Goal: Answer question/provide support: Share knowledge or assist other users

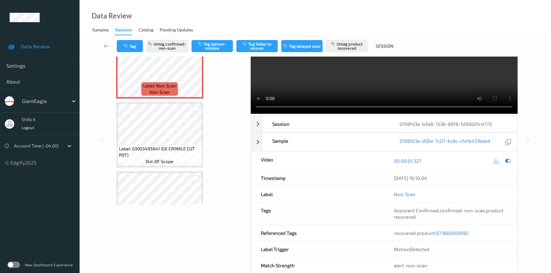
scroll to position [66, 0]
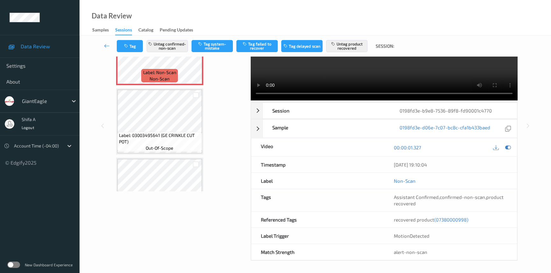
click at [457, 220] on span "(07380000998)" at bounding box center [452, 220] width 34 height 6
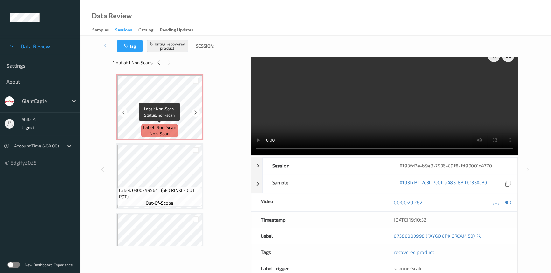
scroll to position [0, 0]
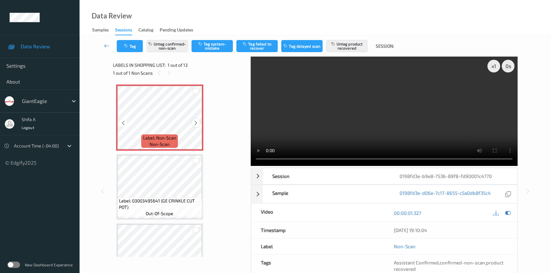
click at [199, 124] on div at bounding box center [196, 123] width 8 height 8
click at [198, 123] on icon at bounding box center [195, 123] width 5 height 6
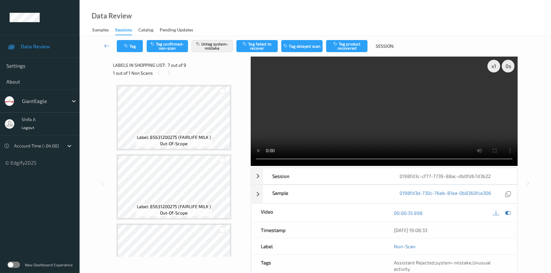
scroll to position [349, 0]
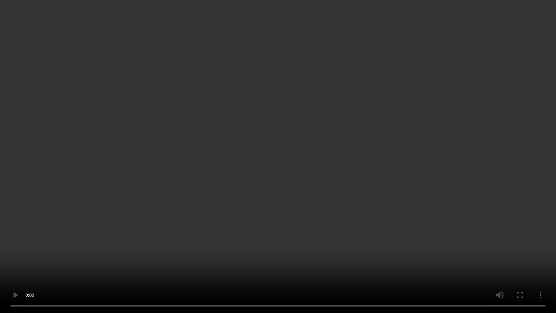
click at [395, 149] on video at bounding box center [278, 156] width 556 height 313
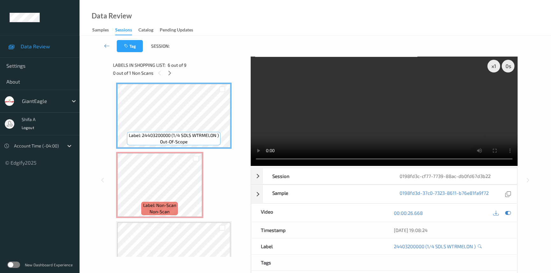
click at [418, 73] on video at bounding box center [384, 112] width 267 height 110
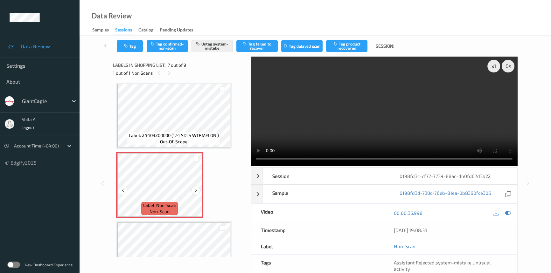
click at [194, 188] on icon at bounding box center [195, 191] width 5 height 6
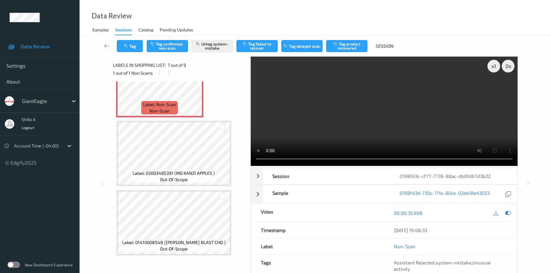
scroll to position [334, 0]
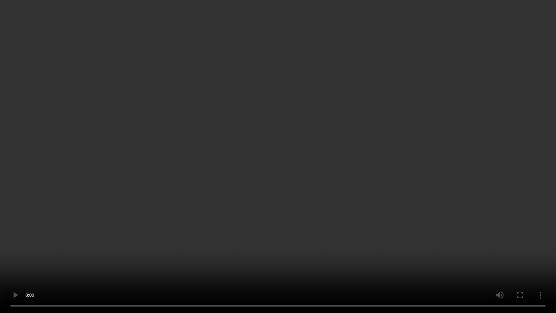
click at [282, 249] on video at bounding box center [278, 156] width 556 height 313
click at [315, 192] on video at bounding box center [278, 156] width 556 height 313
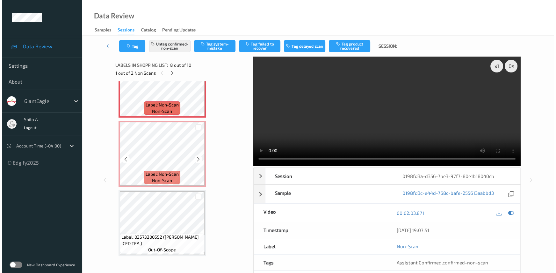
scroll to position [403, 0]
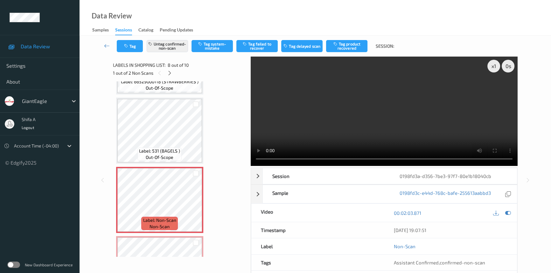
click at [166, 152] on span "Label: 531 (BAGELS )" at bounding box center [159, 151] width 41 height 6
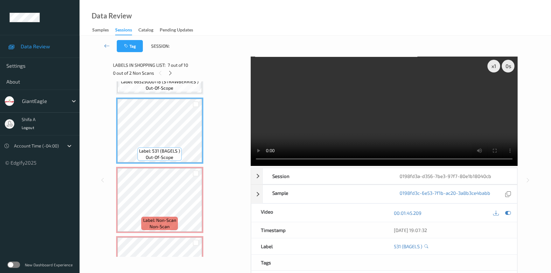
click at [541, 272] on div "Tag Session: x 1 0 s Session 0198fd3a-d356-7be3-97f7-80e1b18040cb Session ID 01…" at bounding box center [316, 176] width 472 height 281
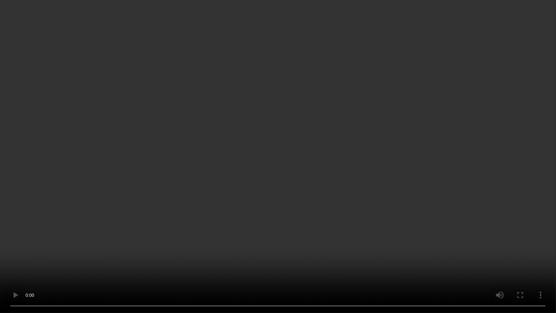
click at [452, 248] on video at bounding box center [278, 156] width 556 height 313
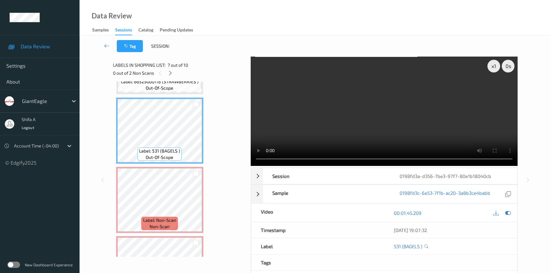
click at [416, 126] on video at bounding box center [384, 112] width 267 height 110
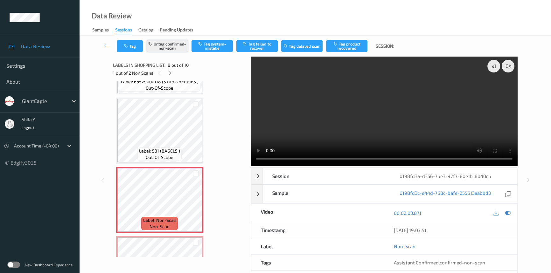
click at [166, 47] on button "Untag confirmed-non-scan" at bounding box center [167, 46] width 41 height 12
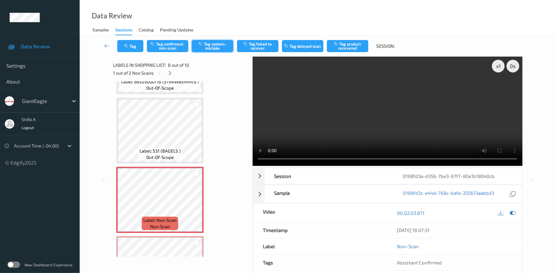
click at [209, 44] on button "Tag system-mistake" at bounding box center [212, 46] width 41 height 12
click at [133, 39] on div "Tag Tag confirmed-non-scan Untag system-mistake Tag failed to recover Tag delay…" at bounding box center [318, 46] width 450 height 21
click at [133, 41] on button "Tag" at bounding box center [130, 46] width 26 height 12
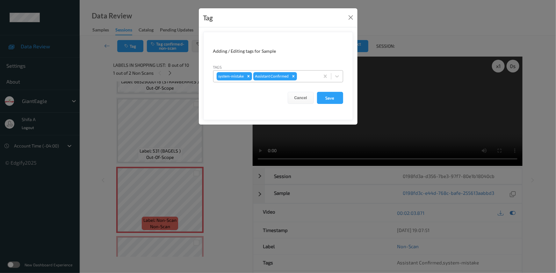
click at [298, 80] on div "system-mistake Assistant Confirmed" at bounding box center [266, 76] width 106 height 11
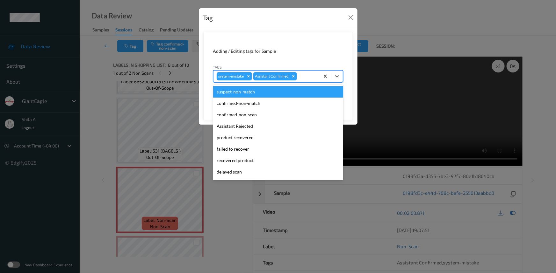
click at [303, 75] on div at bounding box center [307, 77] width 18 height 8
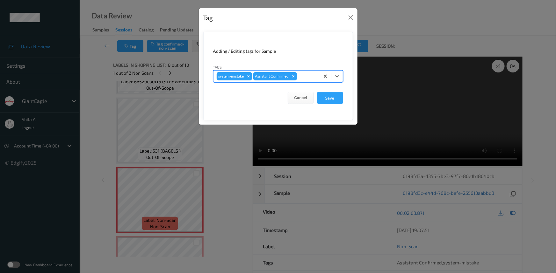
click at [303, 75] on div at bounding box center [307, 77] width 18 height 8
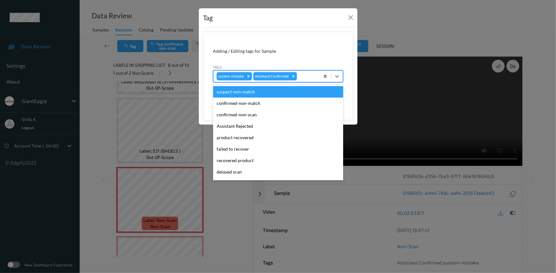
scroll to position [56, 0]
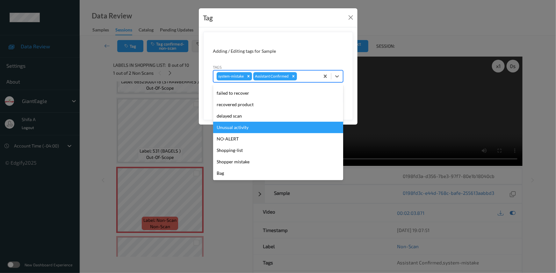
click at [246, 127] on div "Unusual activity" at bounding box center [278, 127] width 130 height 11
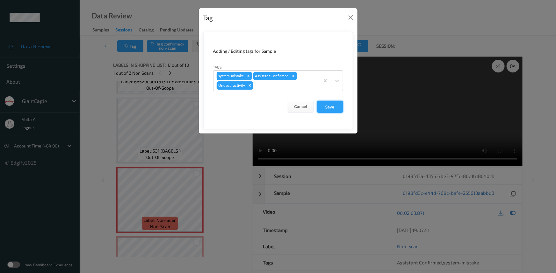
click at [334, 109] on button "Save" at bounding box center [330, 107] width 26 height 12
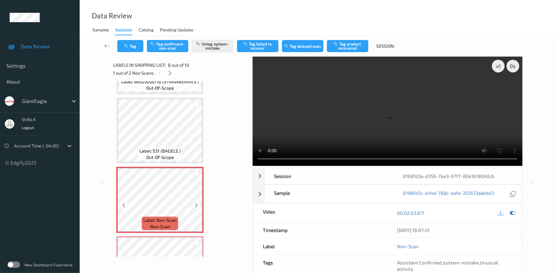
click at [197, 203] on icon at bounding box center [196, 206] width 5 height 6
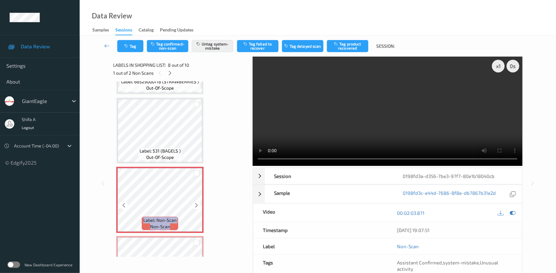
click at [197, 203] on icon at bounding box center [196, 206] width 5 height 6
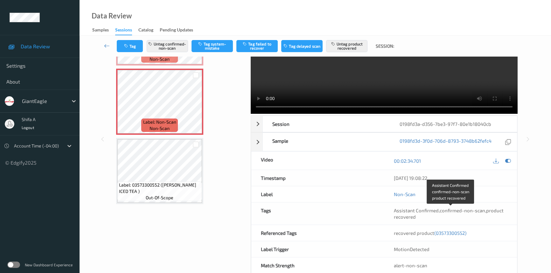
scroll to position [66, 0]
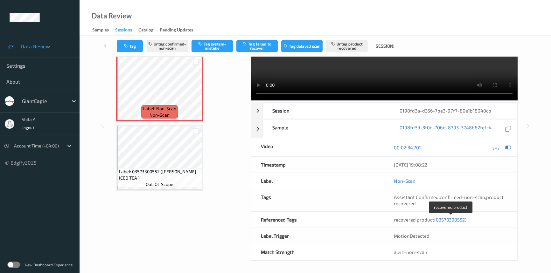
click at [449, 220] on span "(03573300552)" at bounding box center [451, 220] width 32 height 6
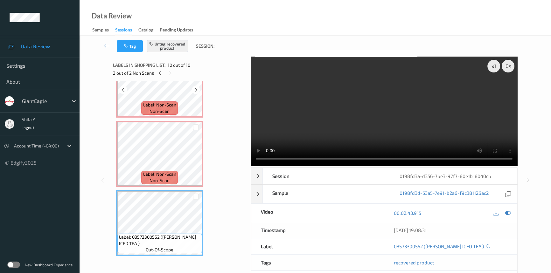
scroll to position [403, 0]
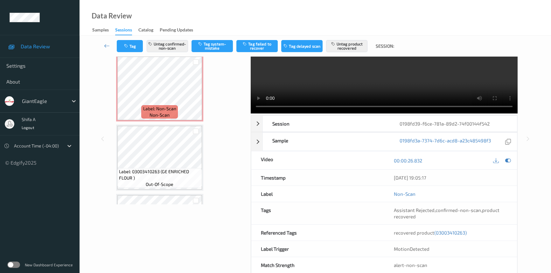
scroll to position [66, 0]
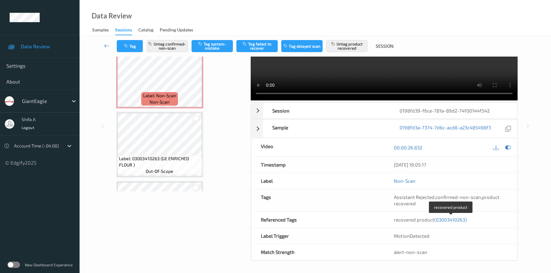
click at [450, 218] on span "(03003410263)" at bounding box center [451, 220] width 32 height 6
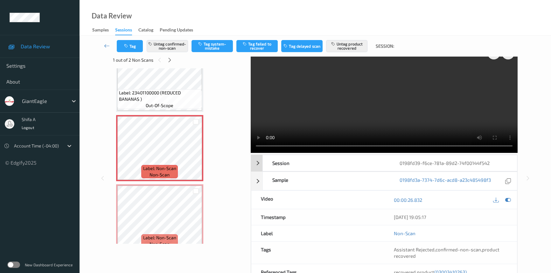
scroll to position [0, 0]
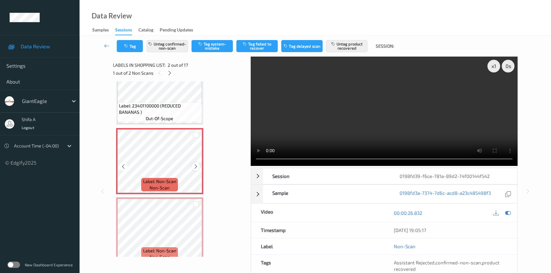
click at [195, 165] on icon at bounding box center [195, 167] width 5 height 6
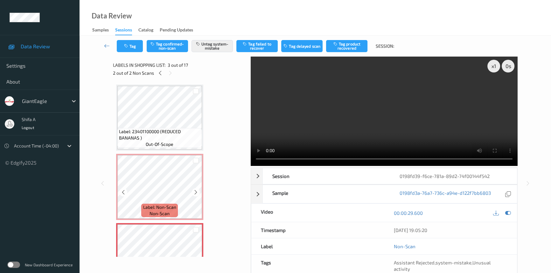
scroll to position [116, 0]
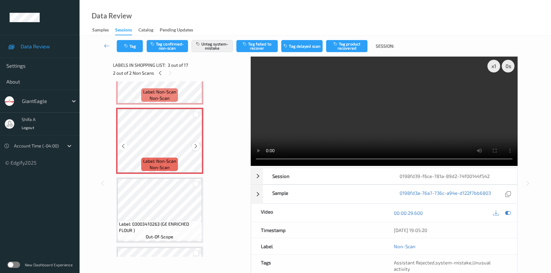
click at [194, 144] on icon at bounding box center [195, 147] width 5 height 6
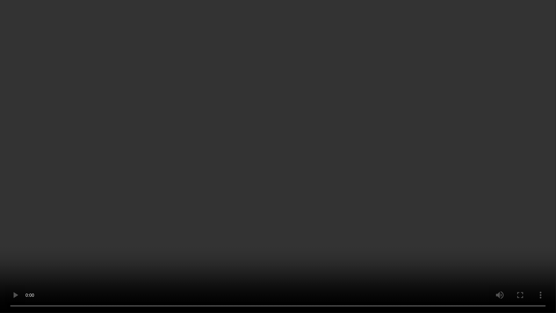
click at [427, 165] on video at bounding box center [278, 156] width 556 height 313
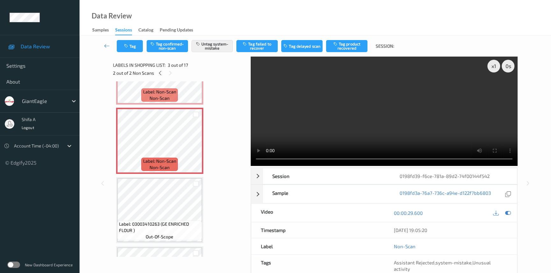
click at [428, 104] on video at bounding box center [384, 112] width 267 height 110
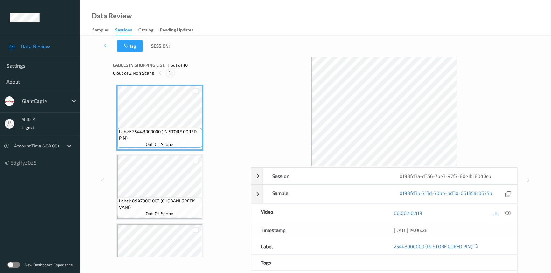
click at [171, 76] on icon at bounding box center [170, 73] width 5 height 6
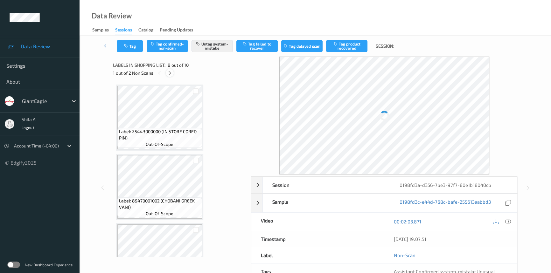
scroll to position [418, 0]
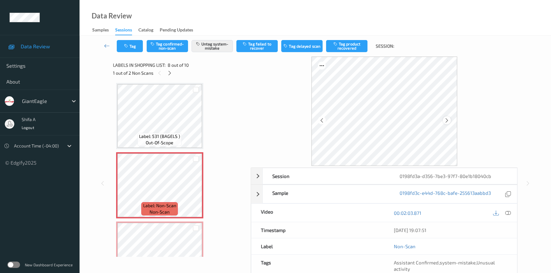
click at [448, 120] on icon at bounding box center [446, 120] width 5 height 6
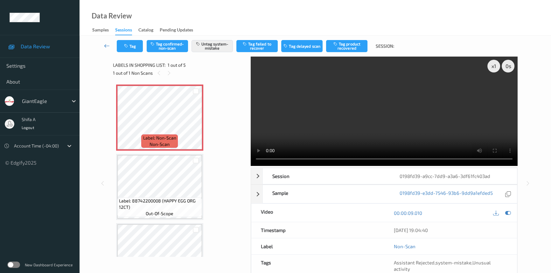
click at [117, 45] on link at bounding box center [107, 46] width 20 height 12
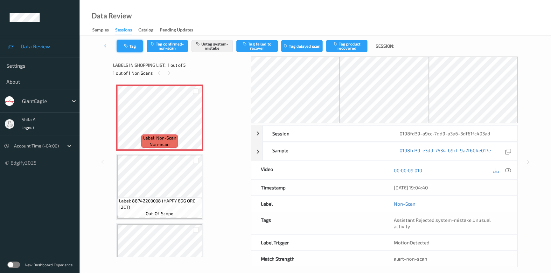
click at [134, 47] on button "Tag" at bounding box center [130, 46] width 26 height 12
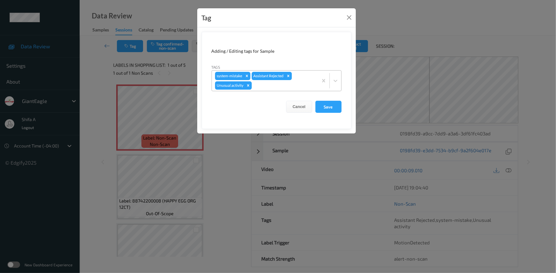
click at [248, 86] on icon "Remove Unusual activity" at bounding box center [248, 85] width 2 height 2
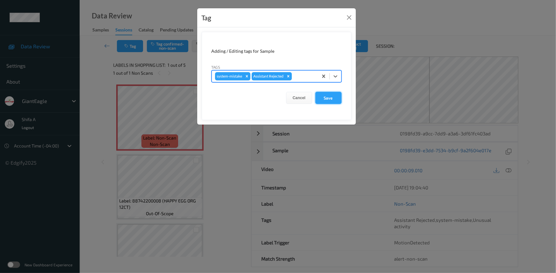
click at [324, 99] on button "Save" at bounding box center [328, 98] width 26 height 12
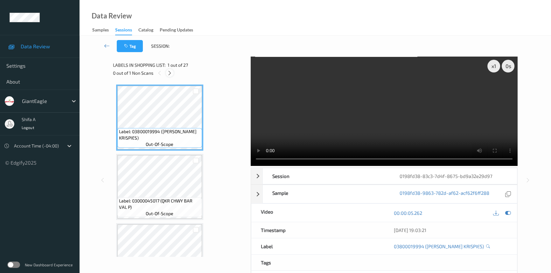
click at [173, 72] on div at bounding box center [170, 73] width 8 height 8
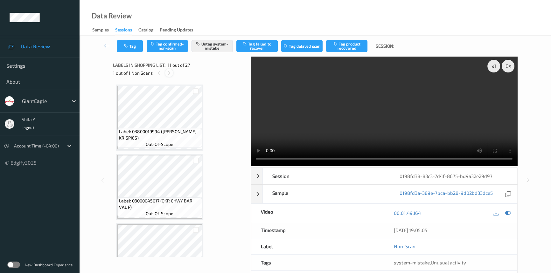
scroll to position [626, 0]
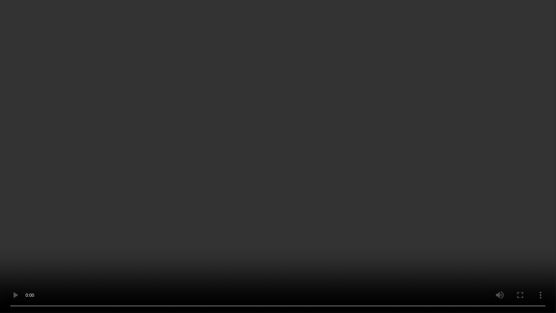
click at [488, 164] on video at bounding box center [278, 156] width 556 height 313
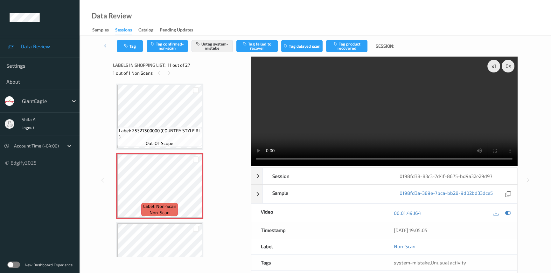
click at [443, 110] on video at bounding box center [384, 112] width 267 height 110
click at [129, 50] on button "Tag" at bounding box center [130, 46] width 26 height 12
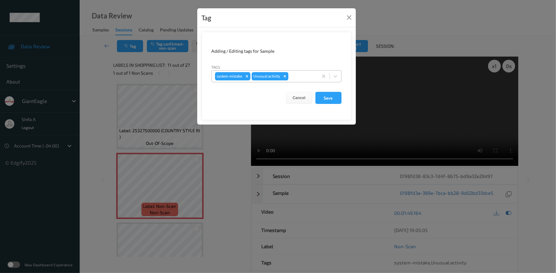
click at [283, 75] on icon "Remove Unusual activity" at bounding box center [284, 76] width 4 height 4
click at [245, 77] on icon "Remove system-mistake" at bounding box center [246, 76] width 4 height 4
click at [333, 98] on button "Save" at bounding box center [328, 98] width 26 height 12
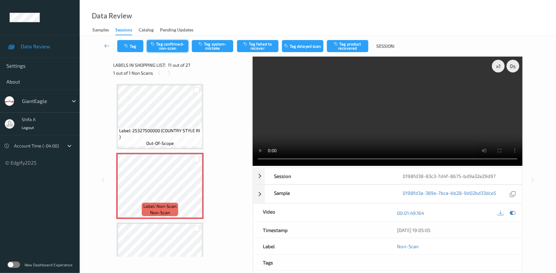
click at [165, 43] on button "Tag confirmed-non-scan" at bounding box center [167, 46] width 41 height 12
click at [346, 47] on button "Tag product recovered" at bounding box center [347, 46] width 41 height 12
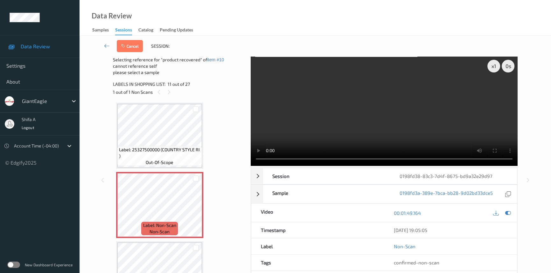
scroll to position [741, 0]
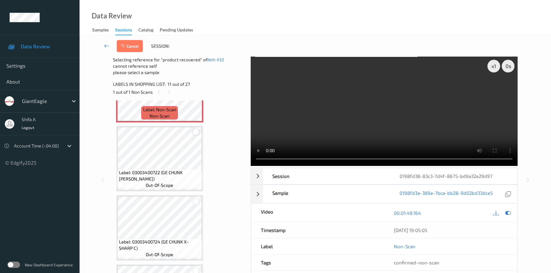
click at [196, 129] on div at bounding box center [196, 132] width 6 height 6
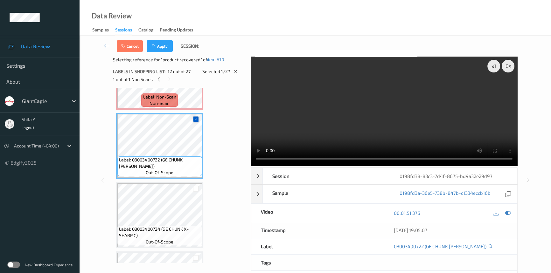
click at [197, 117] on icon at bounding box center [196, 119] width 4 height 4
click at [194, 187] on div at bounding box center [196, 189] width 6 height 6
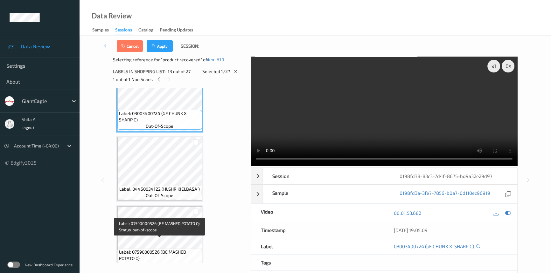
scroll to position [857, 0]
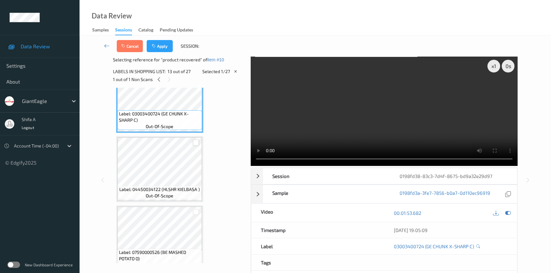
click at [194, 141] on div at bounding box center [196, 143] width 6 height 6
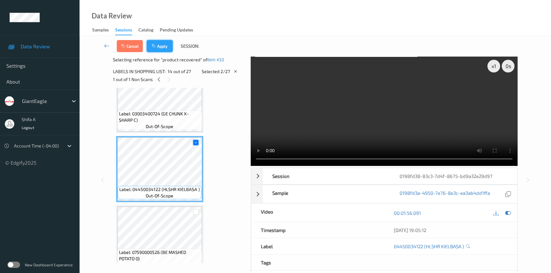
click at [162, 47] on button "Apply" at bounding box center [160, 46] width 26 height 12
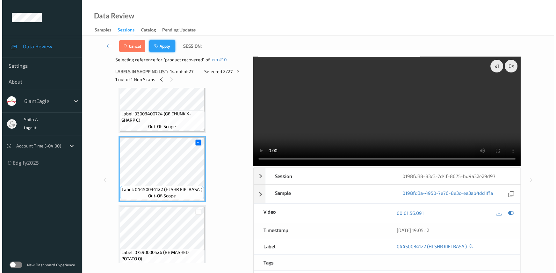
scroll to position [626, 0]
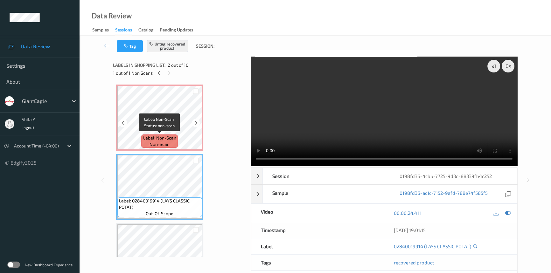
click at [172, 138] on span "Label: Non-Scan" at bounding box center [159, 138] width 33 height 6
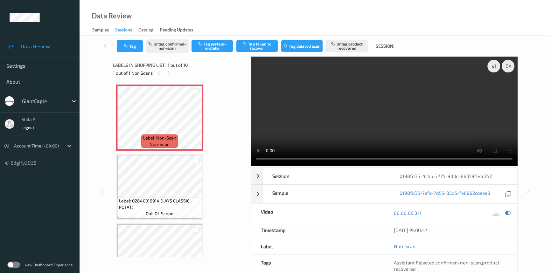
click at [168, 45] on button "Untag confirmed-non-scan" at bounding box center [167, 46] width 41 height 12
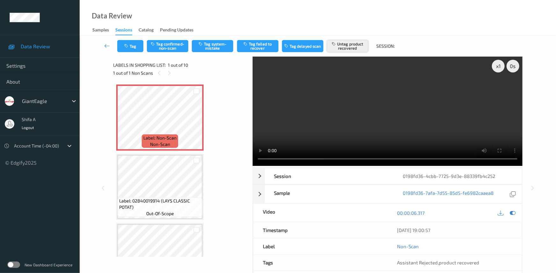
click at [355, 44] on button "Untag product recovered" at bounding box center [347, 46] width 41 height 12
click at [212, 47] on button "Tag system-mistake" at bounding box center [212, 46] width 41 height 12
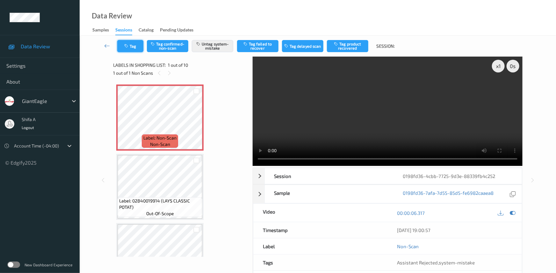
click at [132, 44] on button "Tag" at bounding box center [130, 46] width 26 height 12
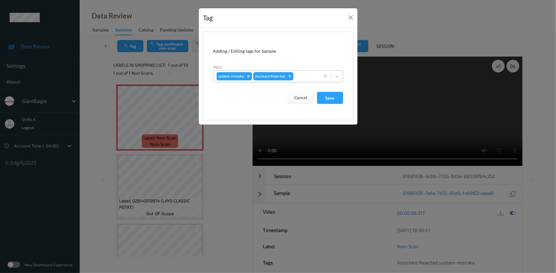
click at [306, 76] on div at bounding box center [305, 77] width 22 height 8
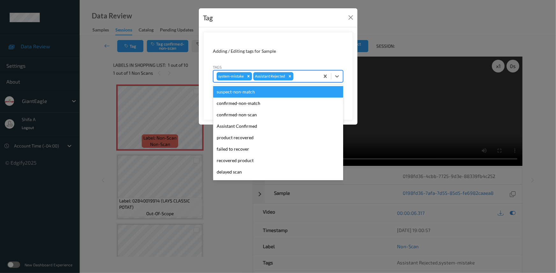
scroll to position [56, 0]
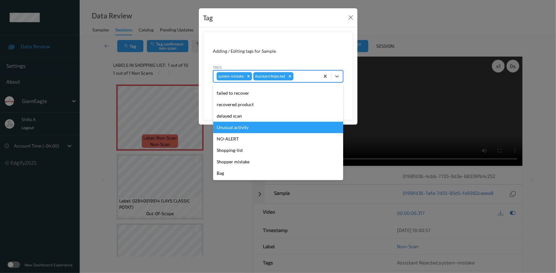
click at [246, 130] on div "Unusual activity" at bounding box center [278, 127] width 130 height 11
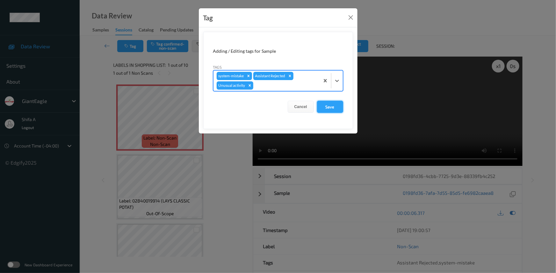
click at [330, 104] on button "Save" at bounding box center [330, 107] width 26 height 12
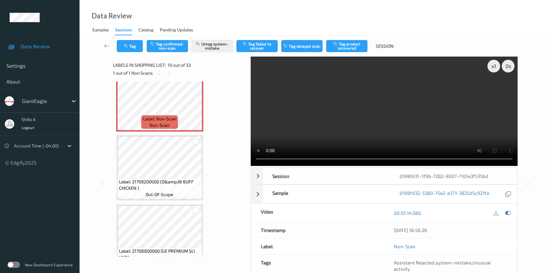
scroll to position [556, 0]
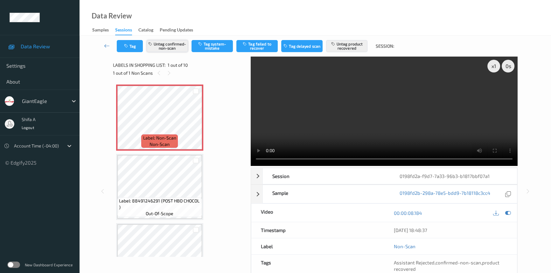
click at [168, 49] on button "Untag confirmed-non-scan" at bounding box center [167, 46] width 41 height 12
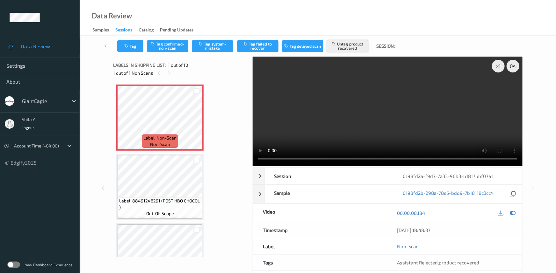
click at [354, 44] on button "Untag product recovered" at bounding box center [347, 46] width 41 height 12
click at [218, 46] on button "Tag system-mistake" at bounding box center [212, 46] width 41 height 12
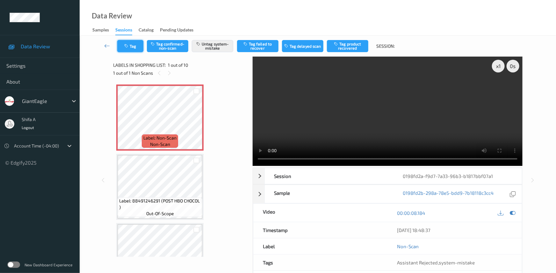
click at [134, 41] on button "Tag" at bounding box center [130, 46] width 26 height 12
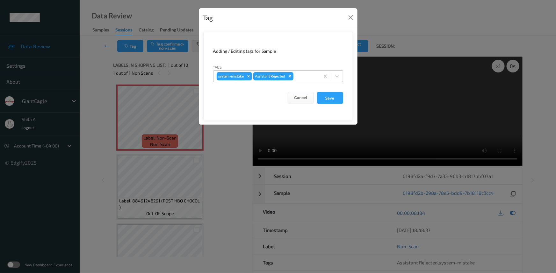
click at [315, 73] on div at bounding box center [305, 77] width 22 height 8
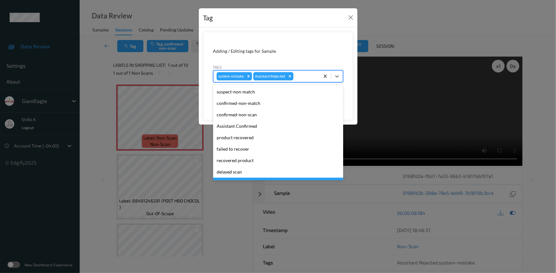
scroll to position [56, 0]
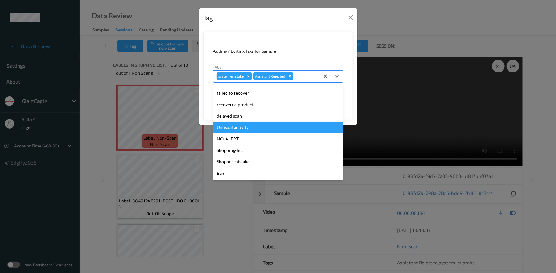
click at [247, 128] on div "Unusual activity" at bounding box center [278, 127] width 130 height 11
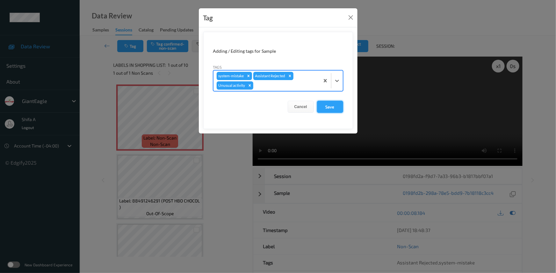
click at [329, 104] on button "Save" at bounding box center [330, 107] width 26 height 12
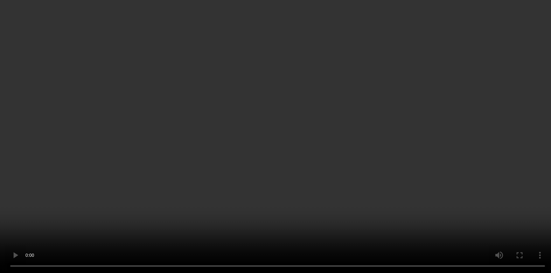
scroll to position [142, 0]
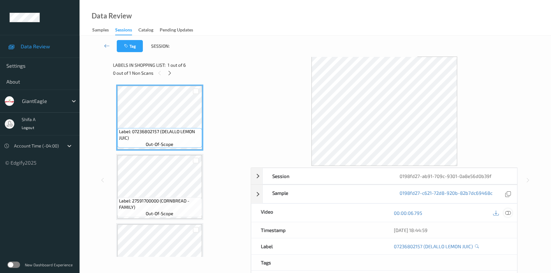
click at [506, 211] on icon at bounding box center [509, 213] width 6 height 6
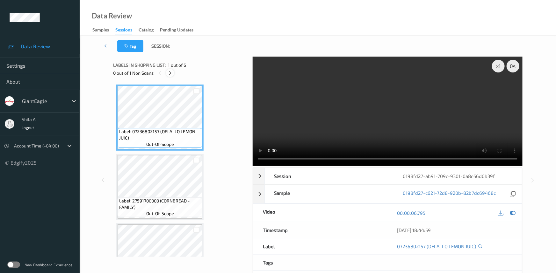
click at [172, 72] on icon at bounding box center [169, 73] width 5 height 6
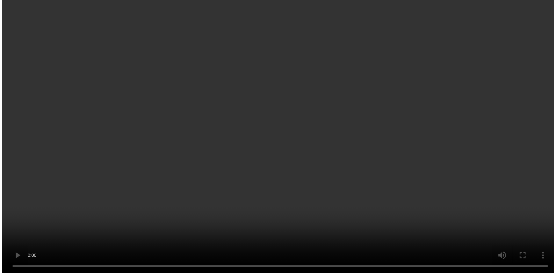
scroll to position [242, 0]
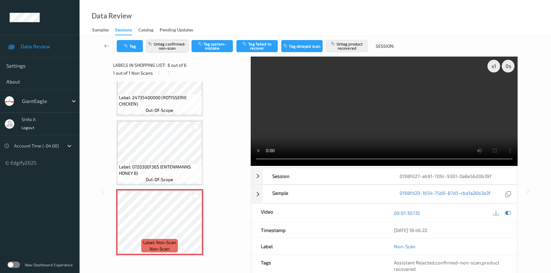
click at [167, 48] on button "Untag confirmed-non-scan" at bounding box center [167, 46] width 41 height 12
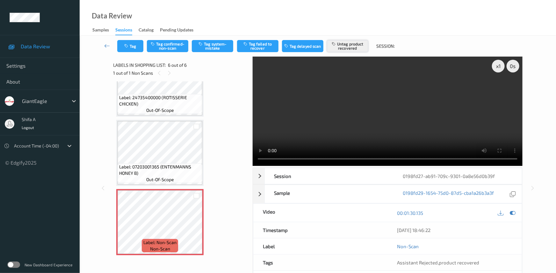
click at [356, 46] on button "Untag product recovered" at bounding box center [347, 46] width 41 height 12
click at [212, 46] on button "Tag system-mistake" at bounding box center [212, 46] width 41 height 12
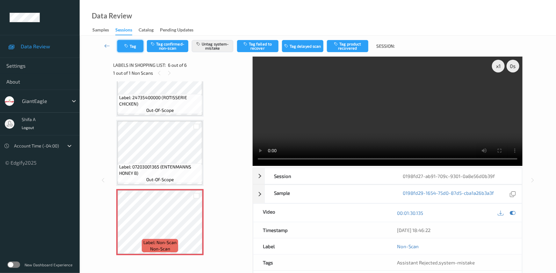
click at [128, 46] on icon "button" at bounding box center [126, 46] width 5 height 4
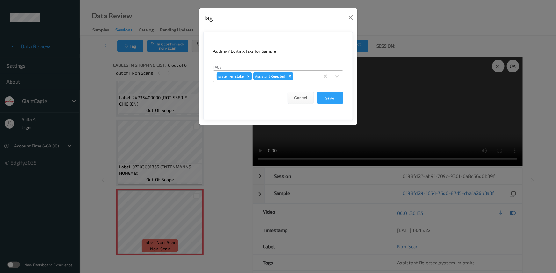
click at [314, 76] on div at bounding box center [305, 77] width 22 height 8
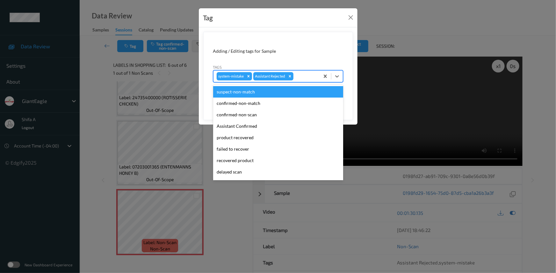
scroll to position [56, 0]
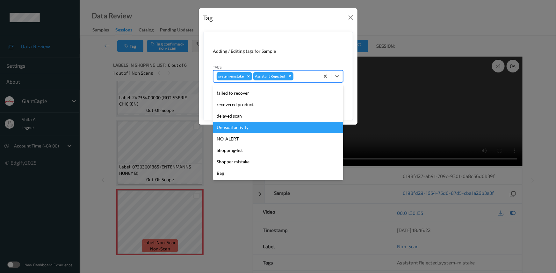
click at [248, 130] on div "Unusual activity" at bounding box center [278, 127] width 130 height 11
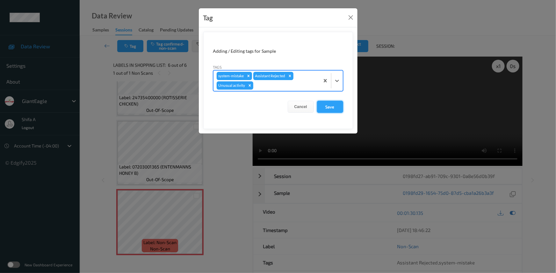
click at [331, 108] on button "Save" at bounding box center [330, 107] width 26 height 12
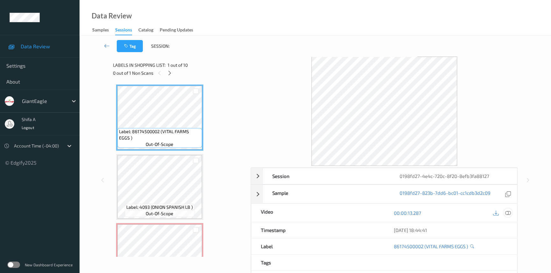
click at [508, 213] on icon at bounding box center [509, 213] width 6 height 6
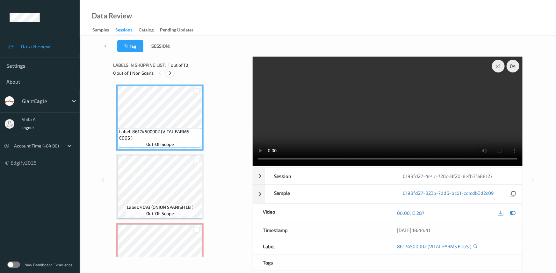
click at [171, 72] on icon at bounding box center [169, 73] width 5 height 6
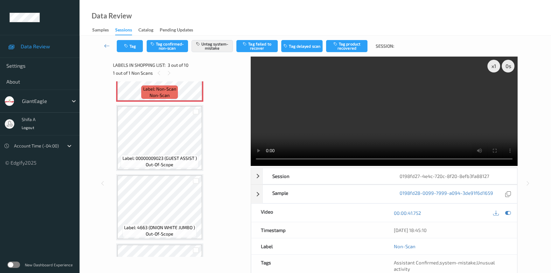
scroll to position [188, 0]
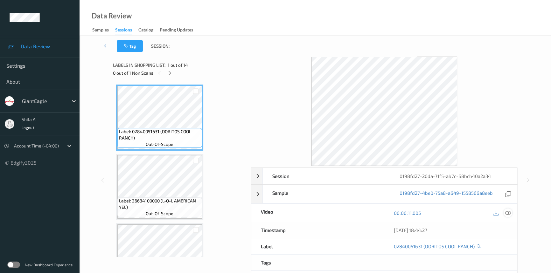
click at [506, 213] on icon at bounding box center [509, 213] width 6 height 6
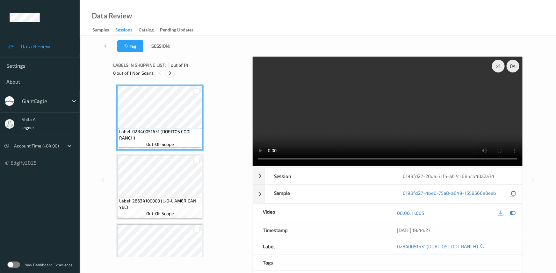
click at [172, 75] on icon at bounding box center [169, 73] width 5 height 6
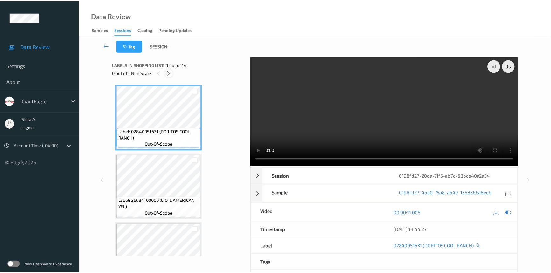
scroll to position [349, 0]
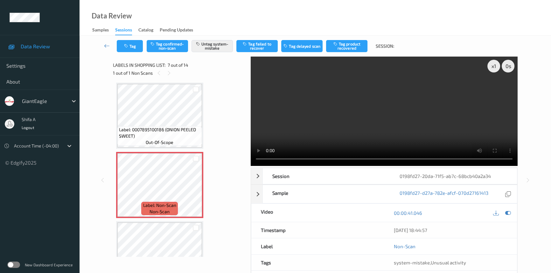
click at [170, 127] on span "Label: 0007895100186 (ONION PEELED SWEET)" at bounding box center [159, 133] width 81 height 13
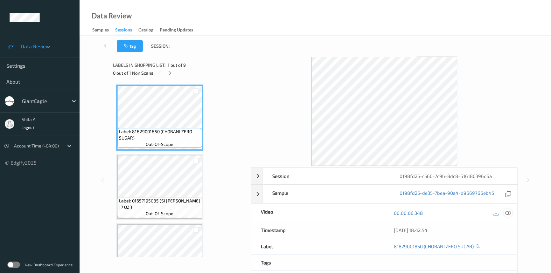
click at [510, 213] on icon at bounding box center [509, 213] width 6 height 6
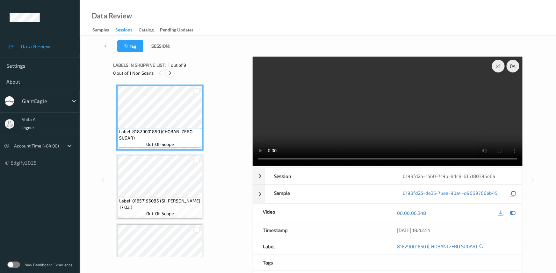
click at [169, 73] on icon at bounding box center [169, 73] width 5 height 6
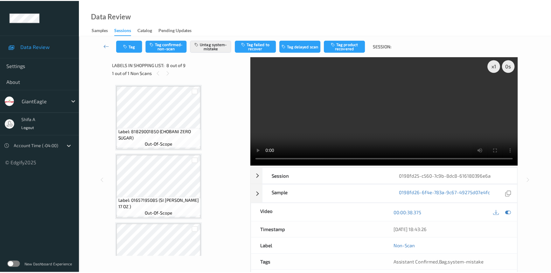
scroll to position [418, 0]
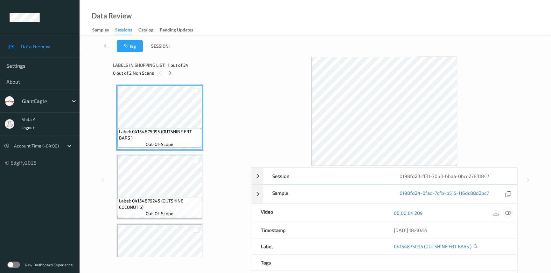
click at [508, 213] on icon at bounding box center [509, 213] width 6 height 6
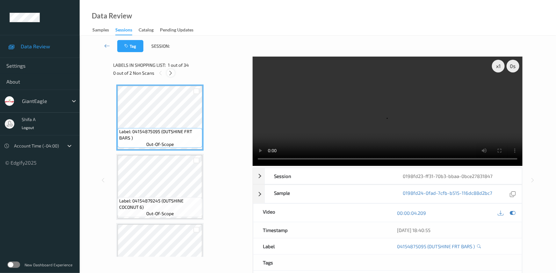
click at [171, 73] on icon at bounding box center [170, 73] width 5 height 6
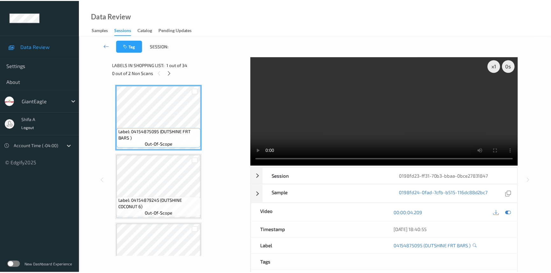
scroll to position [210, 0]
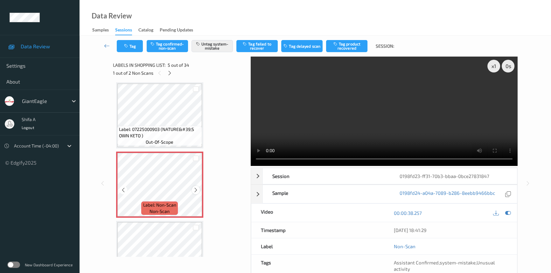
click at [194, 188] on icon at bounding box center [195, 191] width 5 height 6
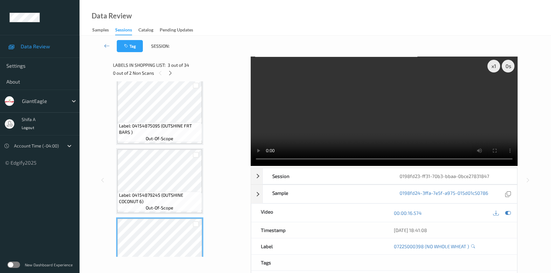
scroll to position [0, 0]
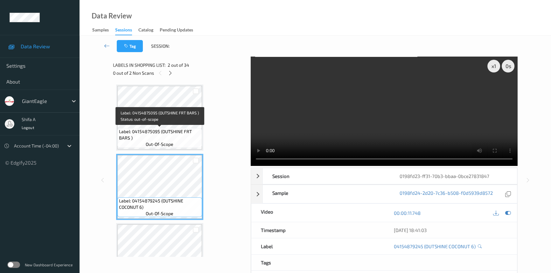
click at [192, 129] on span "Label: 04154875095 (OUTSHINE FRT BARS )" at bounding box center [159, 135] width 81 height 13
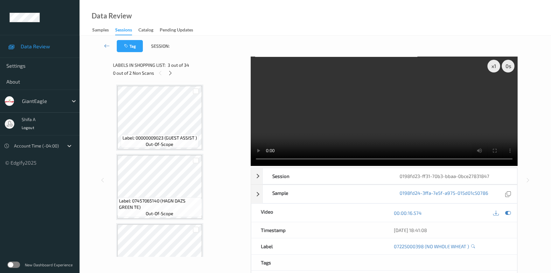
scroll to position [231, 0]
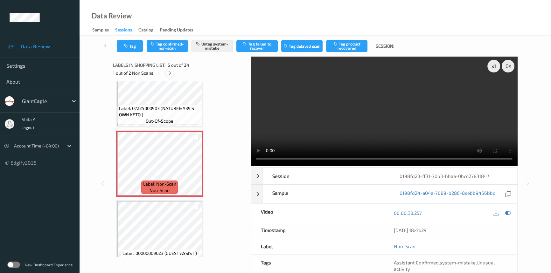
click at [169, 75] on icon at bounding box center [169, 73] width 5 height 6
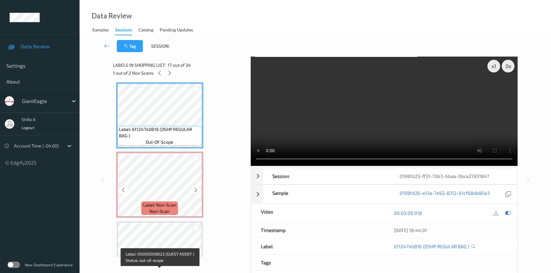
scroll to position [1110, 0]
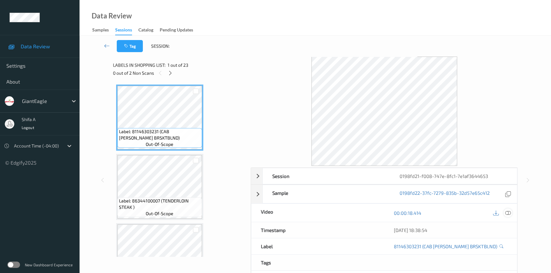
click at [508, 213] on icon at bounding box center [509, 213] width 6 height 6
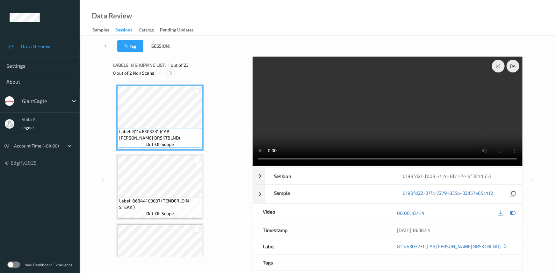
click at [172, 74] on icon at bounding box center [170, 73] width 5 height 6
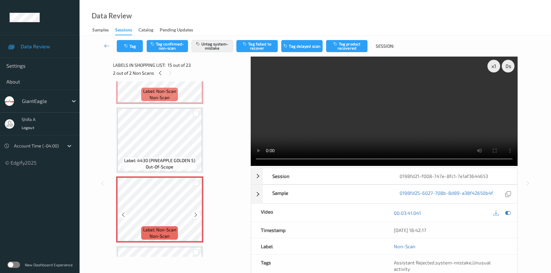
scroll to position [995, 0]
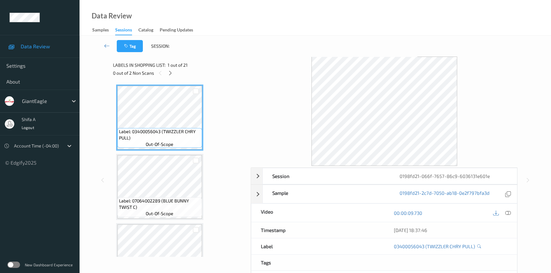
click at [507, 214] on icon at bounding box center [509, 213] width 6 height 6
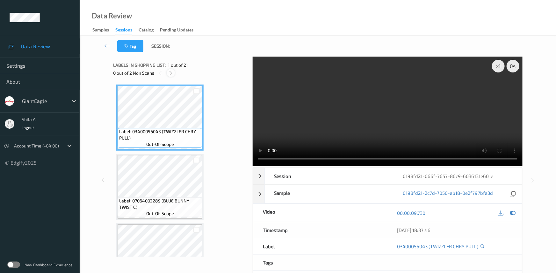
click at [171, 76] on icon at bounding box center [170, 73] width 5 height 6
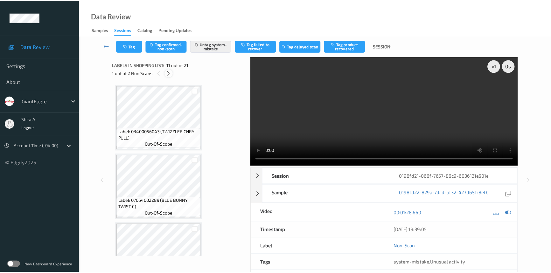
scroll to position [626, 0]
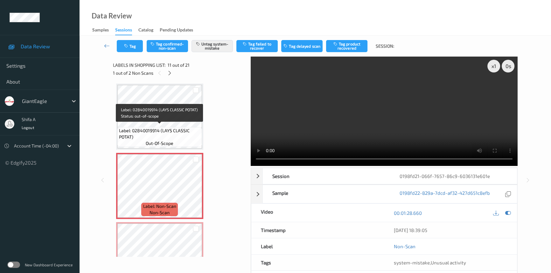
click at [189, 128] on span "Label: 02840019914 (LAYS CLASSIC POTAT)" at bounding box center [159, 134] width 81 height 13
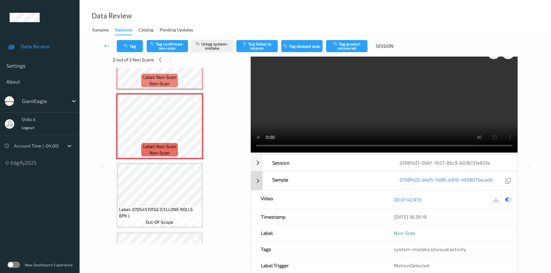
scroll to position [0, 0]
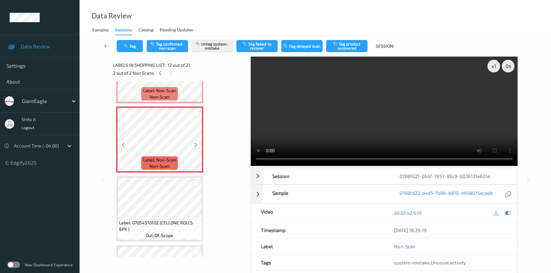
click at [196, 142] on icon at bounding box center [195, 145] width 5 height 6
